Goal: Obtain resource: Download file/media

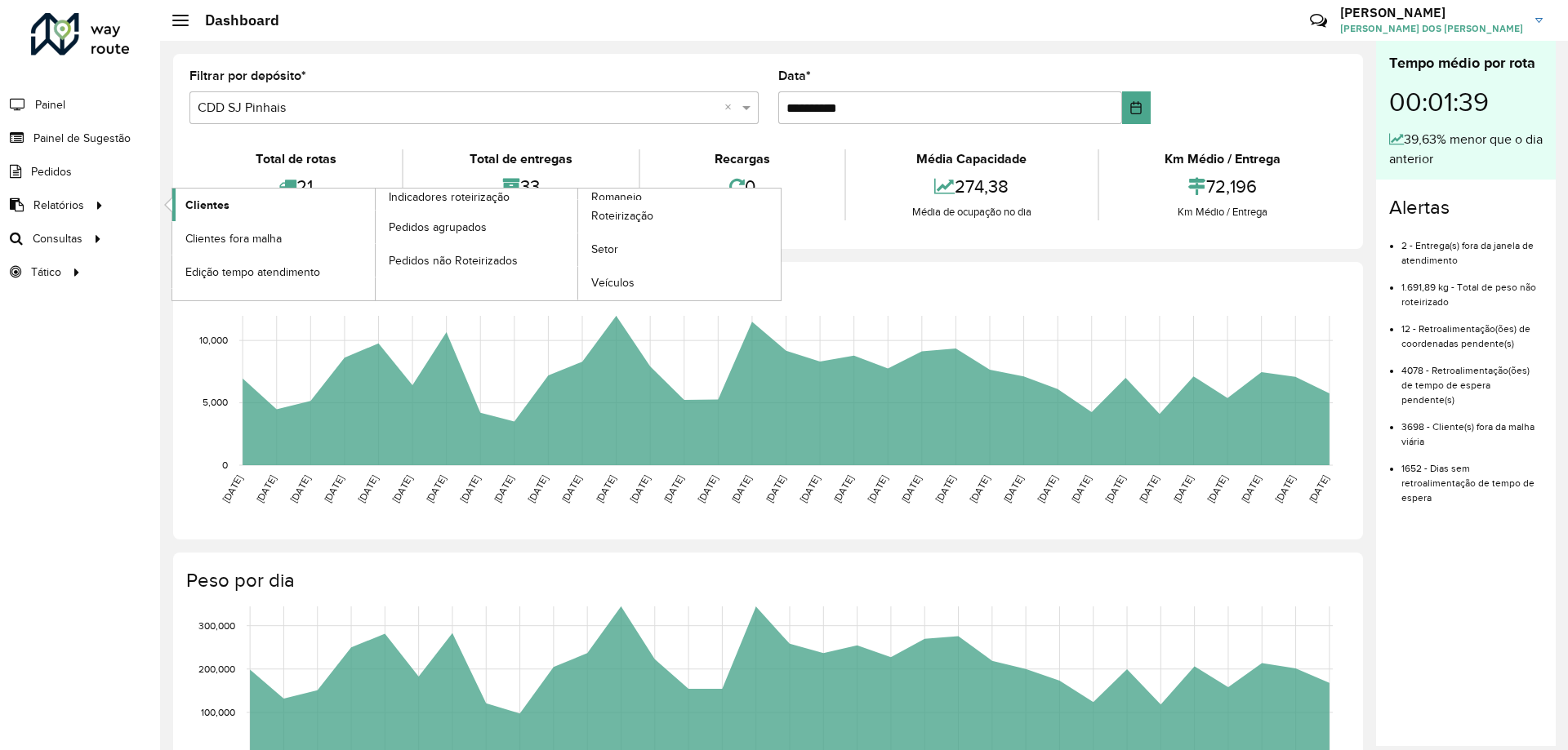
click at [211, 207] on span "Clientes" at bounding box center [207, 205] width 44 height 17
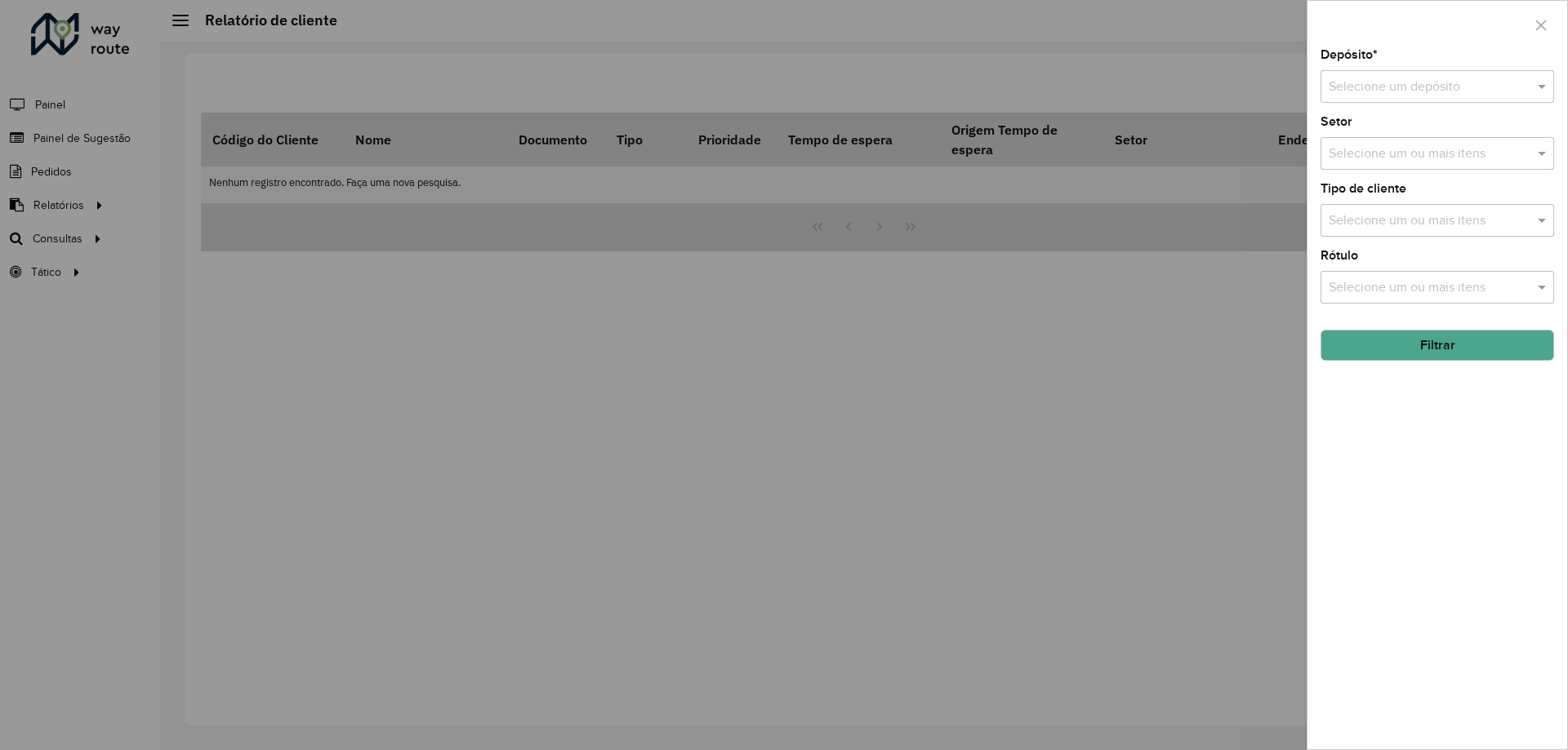
click at [1390, 85] on input "text" at bounding box center [1421, 86] width 185 height 19
click at [1385, 164] on span "CDD SJ Pinhais" at bounding box center [1372, 161] width 88 height 14
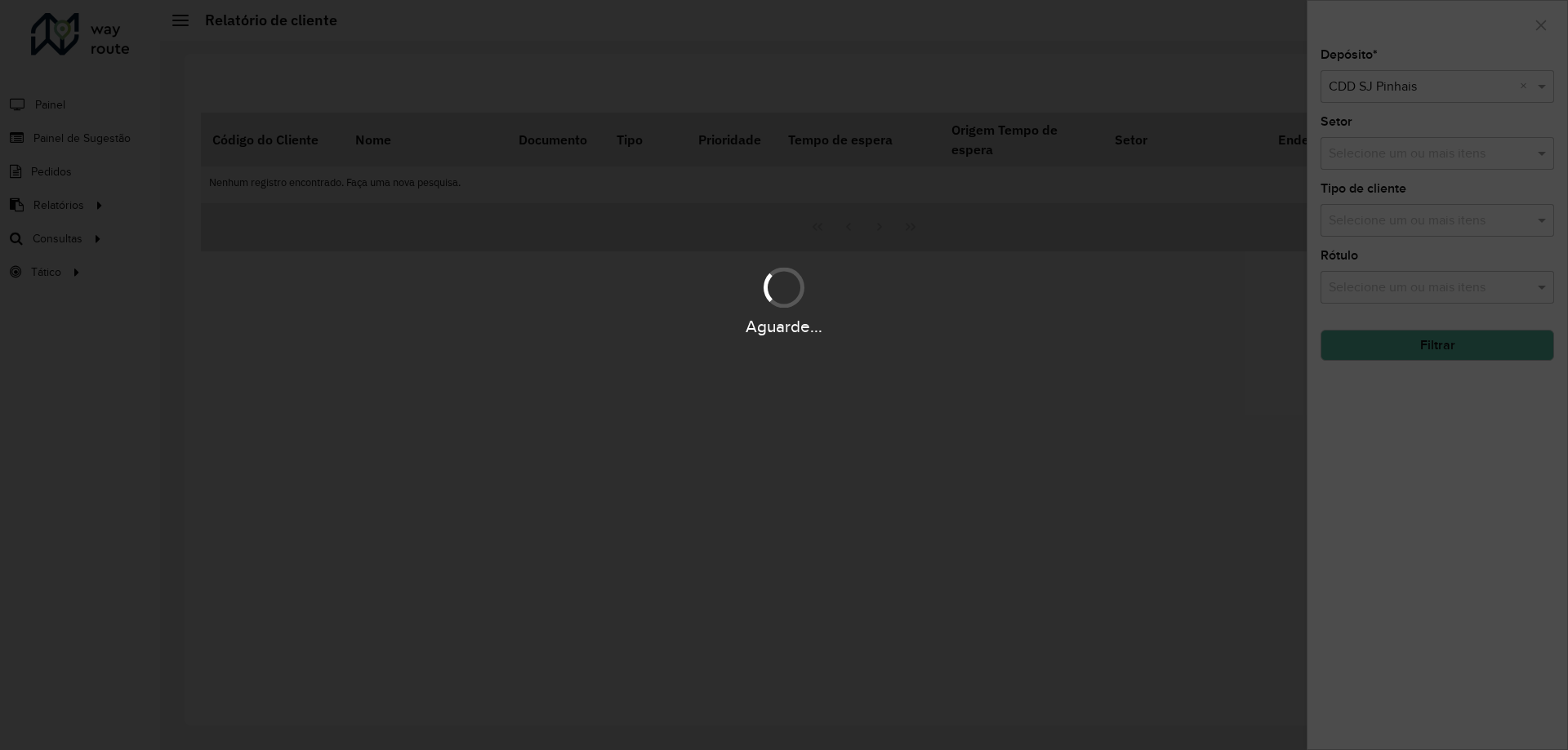
click at [1445, 463] on div "Aguarde..." at bounding box center [784, 375] width 1568 height 750
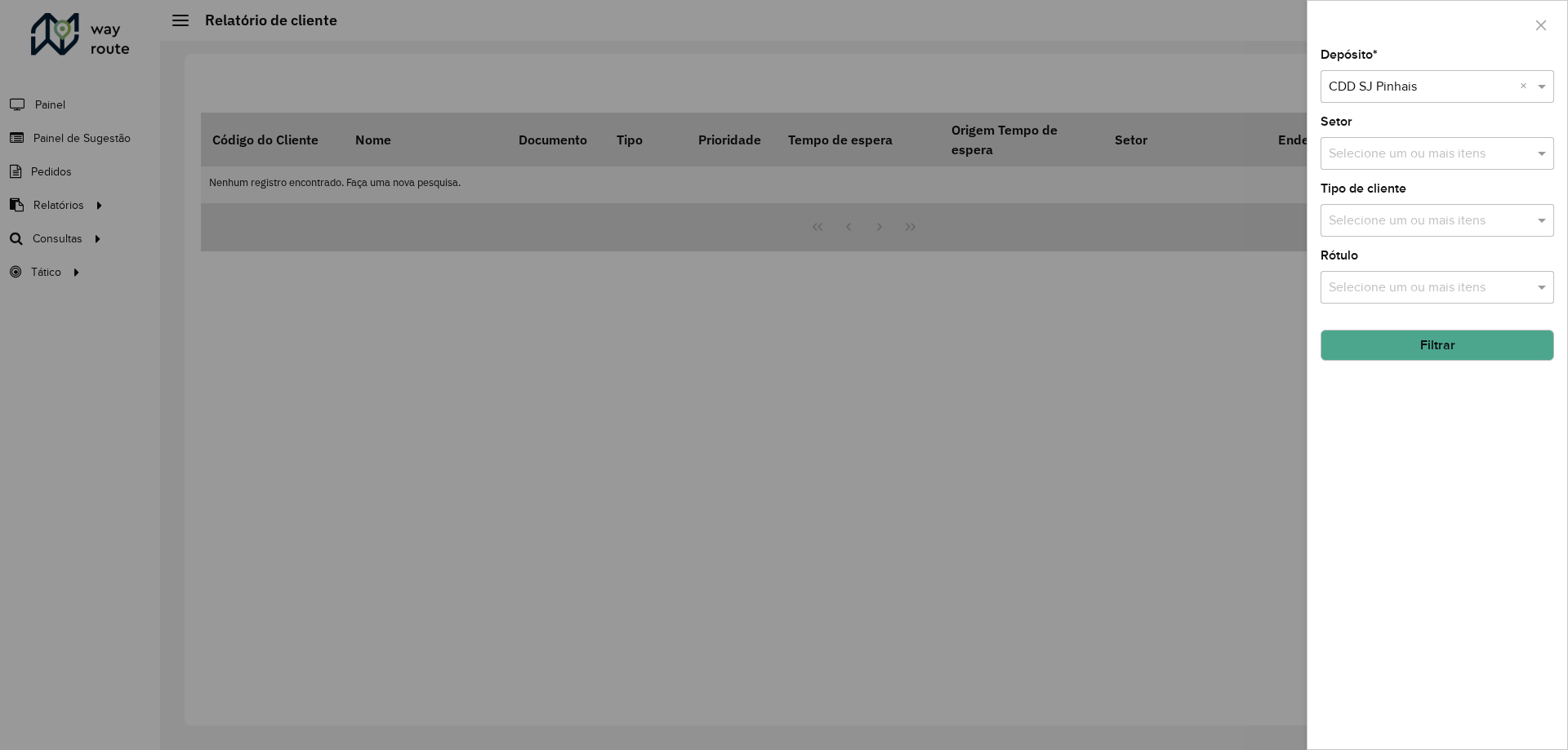
click at [1393, 148] on input "text" at bounding box center [1429, 154] width 209 height 19
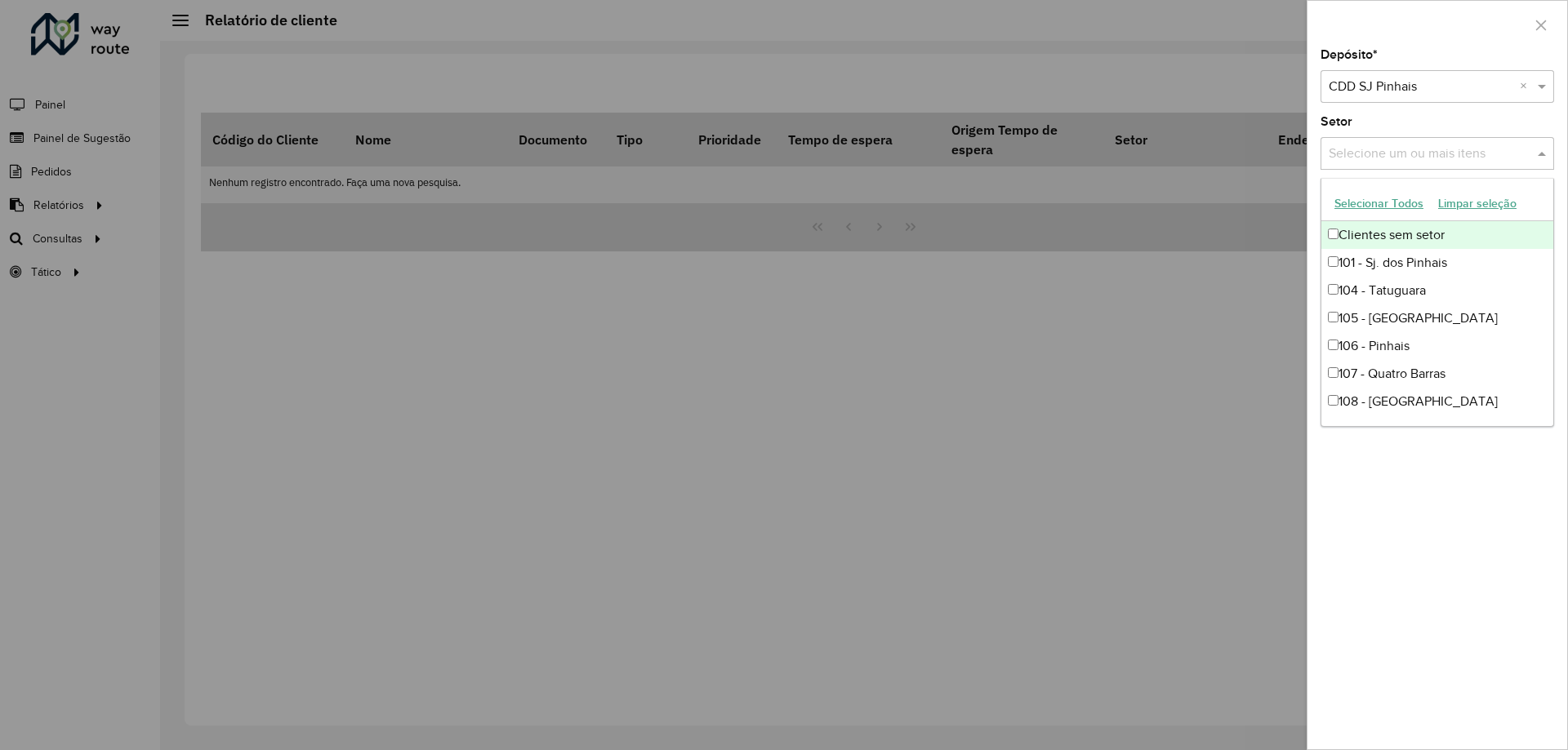
click at [1379, 211] on button "Selecionar Todos" at bounding box center [1379, 204] width 104 height 25
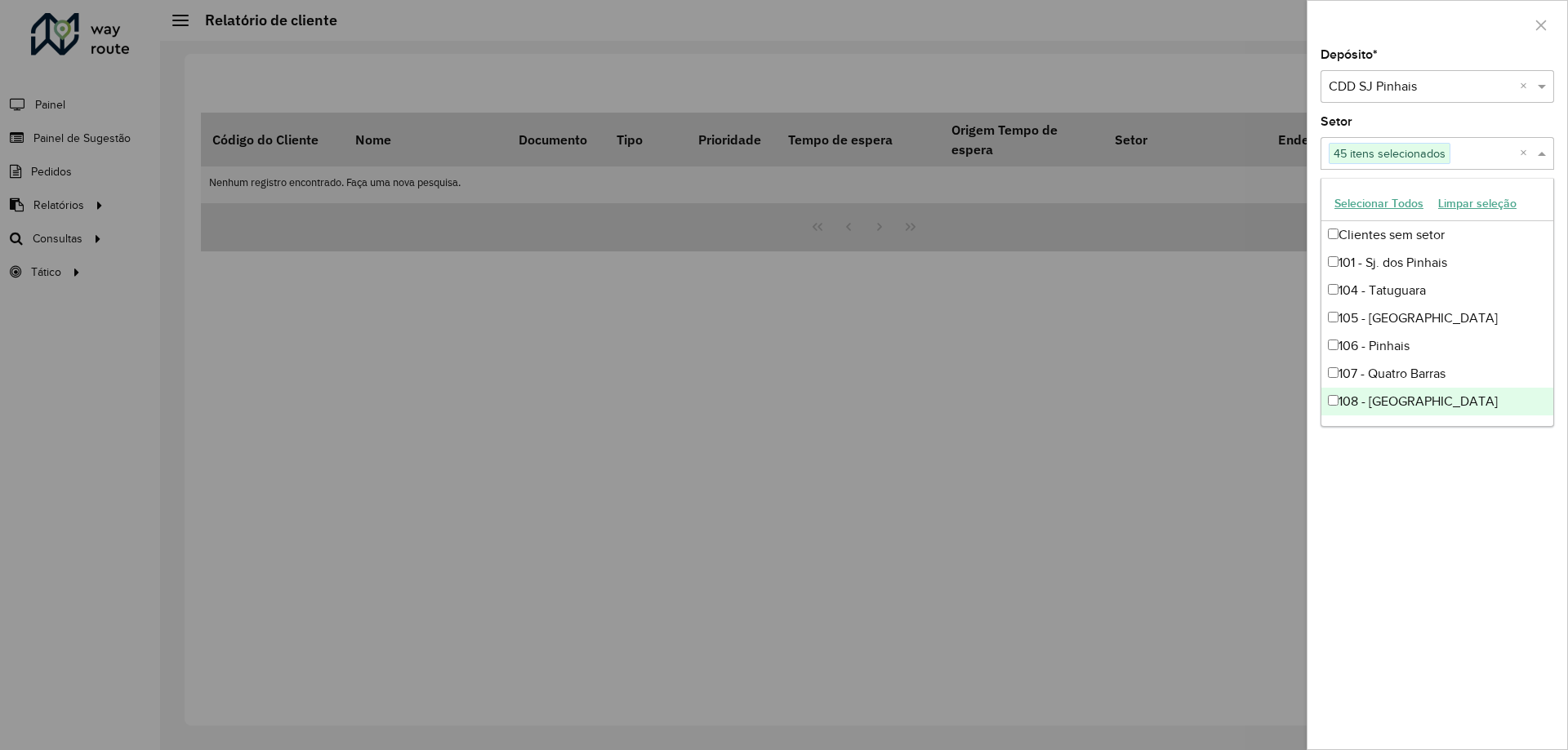
click at [1395, 602] on div "Depósito * Selecione um depósito × CDD SJ Pinhais × Setor Selecione um ou mais …" at bounding box center [1437, 398] width 259 height 701
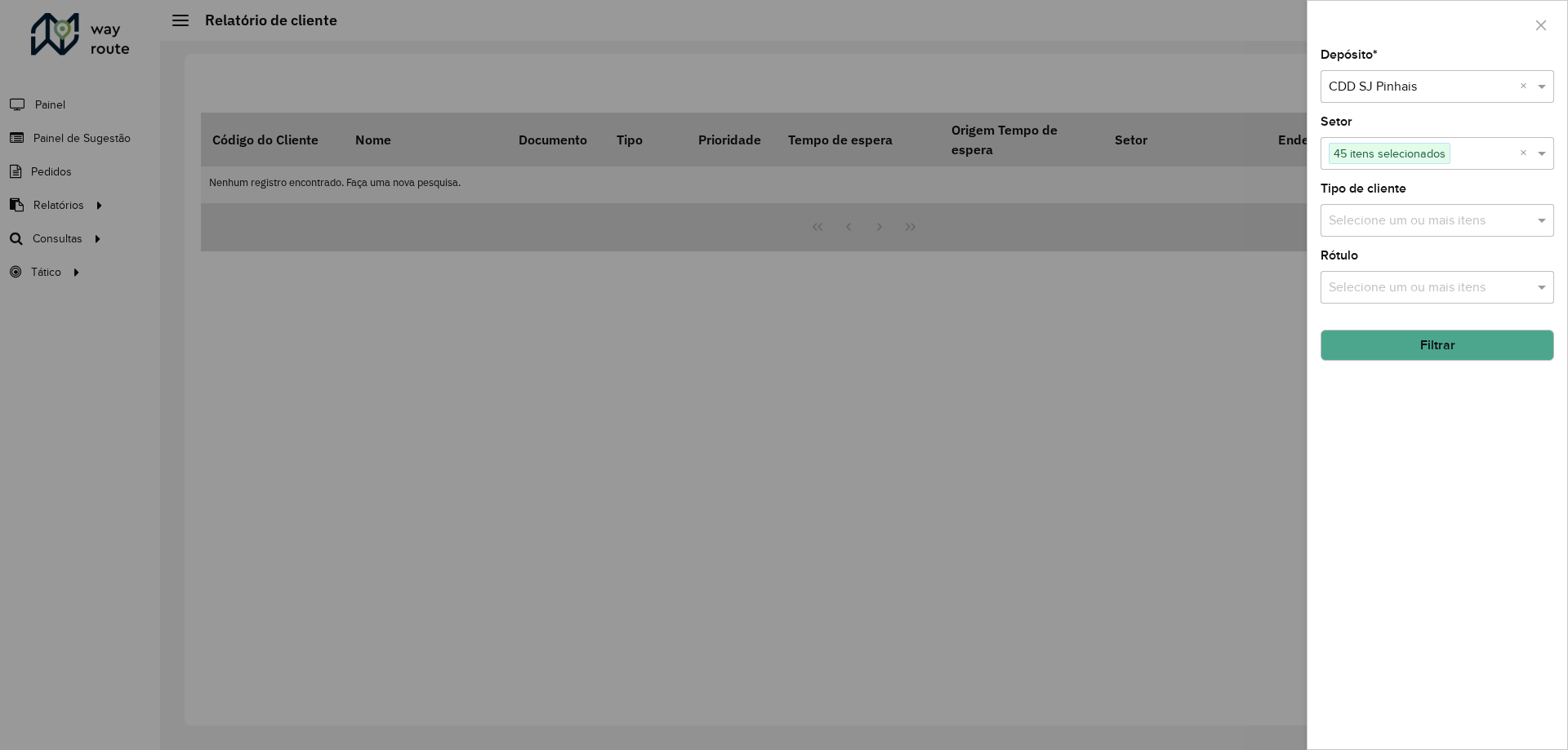
click at [1481, 212] on input "text" at bounding box center [1429, 221] width 209 height 19
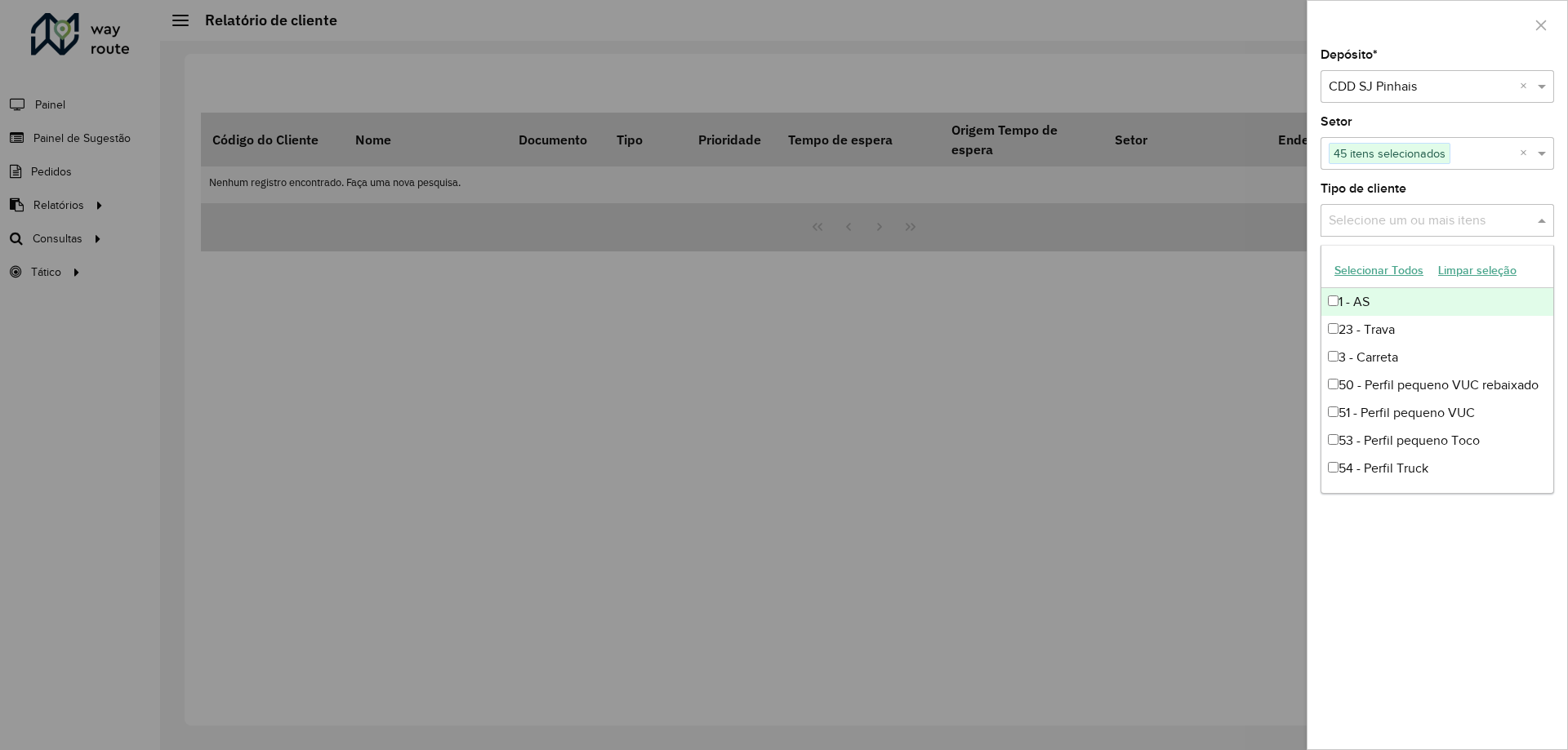
click at [1407, 265] on button "Selecionar Todos" at bounding box center [1379, 270] width 104 height 25
click at [1354, 630] on div "Depósito * Selecione um depósito × CDD SJ Pinhais × Setor Selecione um ou mais …" at bounding box center [1437, 398] width 259 height 701
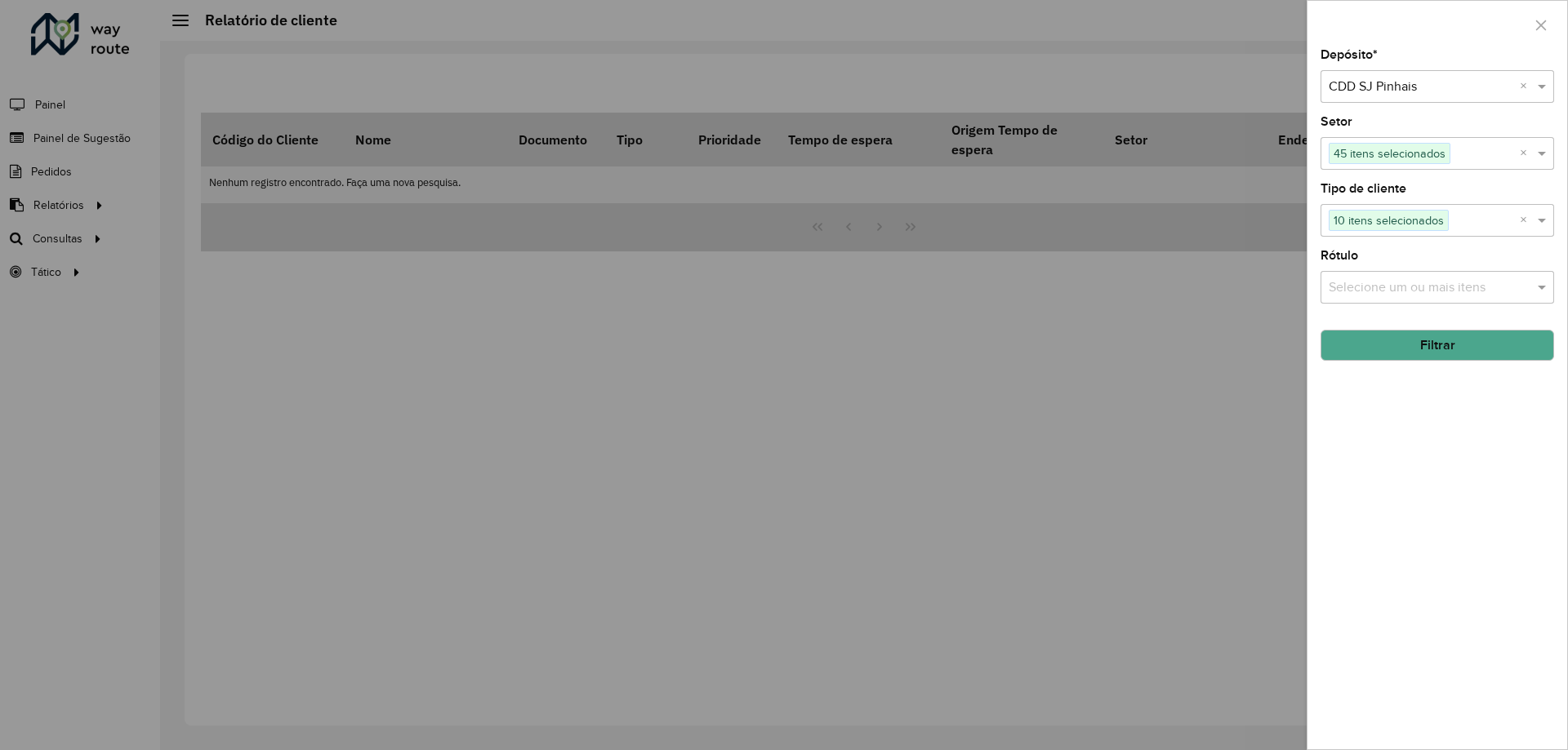
click at [1467, 352] on button "Filtrar" at bounding box center [1437, 345] width 233 height 31
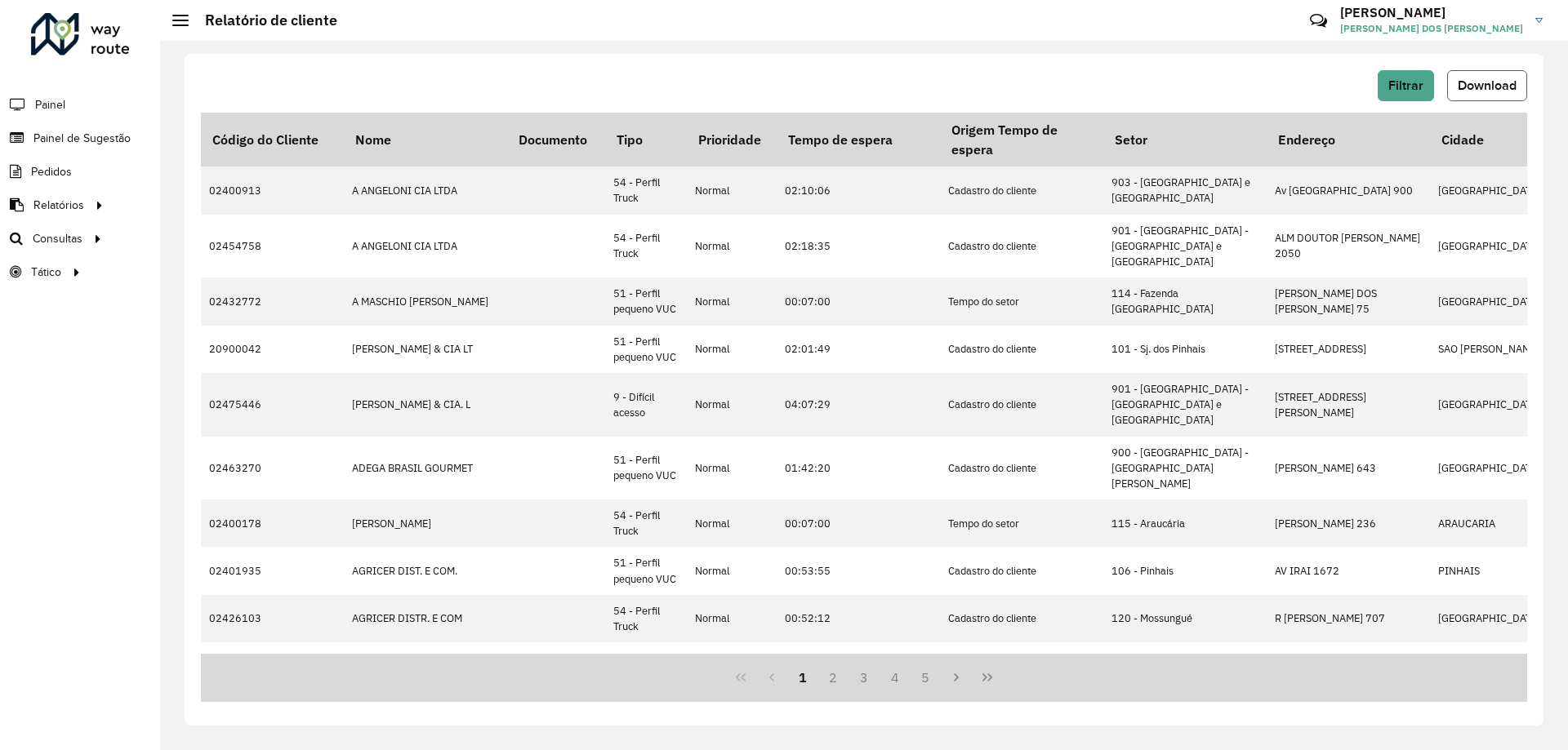
click at [1518, 83] on button "Download" at bounding box center [1487, 86] width 80 height 31
